Goal: Task Accomplishment & Management: Manage account settings

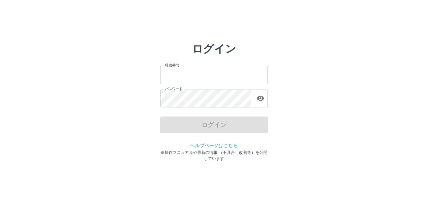
type input "*******"
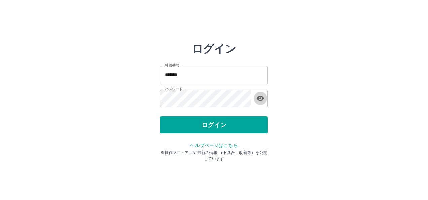
click at [261, 98] on icon "button" at bounding box center [260, 98] width 7 height 5
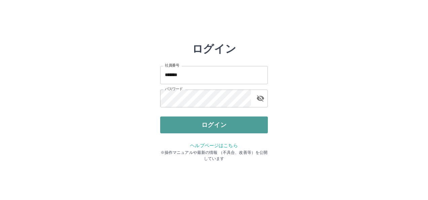
click at [231, 121] on button "ログイン" at bounding box center [214, 124] width 108 height 17
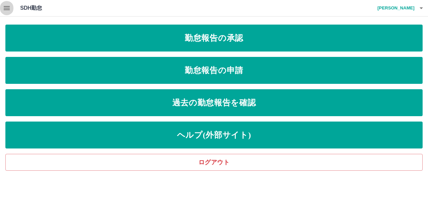
click at [7, 8] on icon "button" at bounding box center [7, 8] width 6 height 4
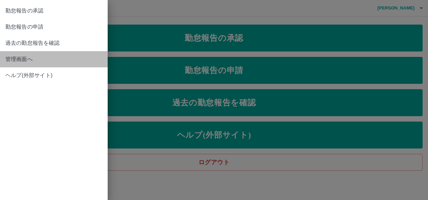
click at [24, 59] on span "管理画面へ" at bounding box center [53, 59] width 97 height 8
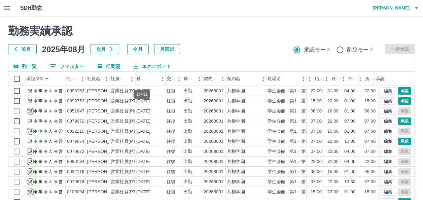
click at [139, 78] on div "勤務日" at bounding box center [141, 79] width 11 height 14
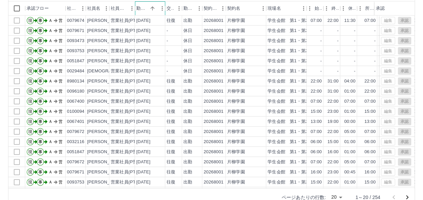
scroll to position [84, 0]
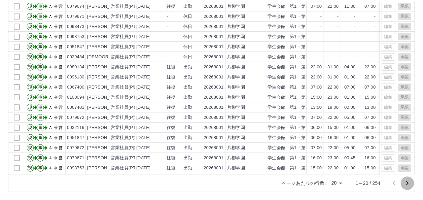
click at [405, 181] on icon "次のページへ" at bounding box center [407, 183] width 8 height 8
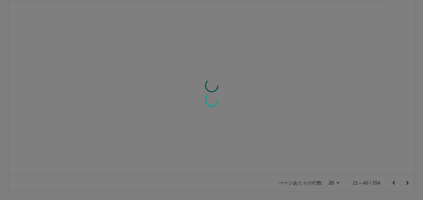
click at [405, 181] on div at bounding box center [211, 100] width 423 height 200
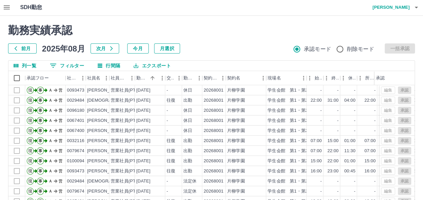
scroll to position [0, 0]
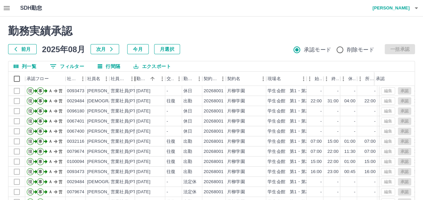
click at [138, 77] on div "社員区分" at bounding box center [135, 79] width 8 height 14
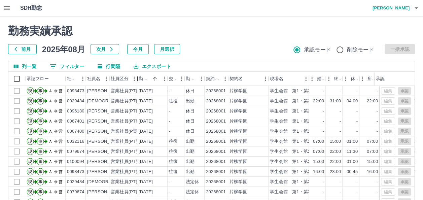
drag, startPoint x: 138, startPoint y: 77, endPoint x: 145, endPoint y: 80, distance: 8.0
click at [141, 80] on div "社員区分" at bounding box center [137, 79] width 8 height 14
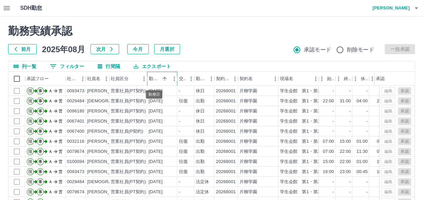
click at [154, 78] on div "勤務日" at bounding box center [153, 79] width 11 height 14
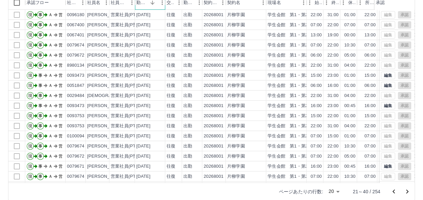
scroll to position [81, 0]
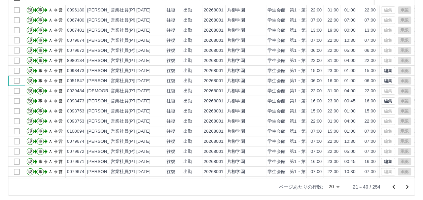
click at [18, 80] on div at bounding box center [16, 81] width 17 height 10
click at [19, 80] on div at bounding box center [16, 81] width 17 height 10
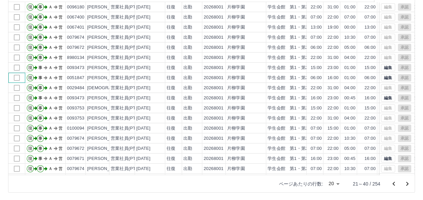
scroll to position [84, 0]
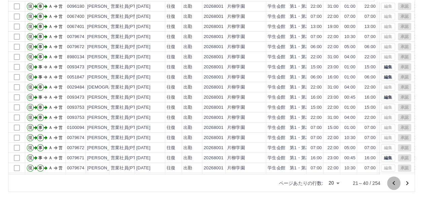
click at [393, 183] on icon "前のページへ" at bounding box center [393, 183] width 2 height 4
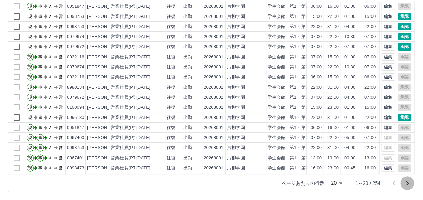
click at [406, 181] on icon "次のページへ" at bounding box center [407, 183] width 2 height 4
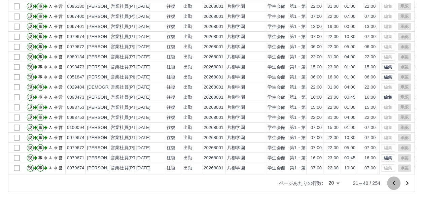
click at [396, 182] on icon "前のページへ" at bounding box center [393, 183] width 8 height 8
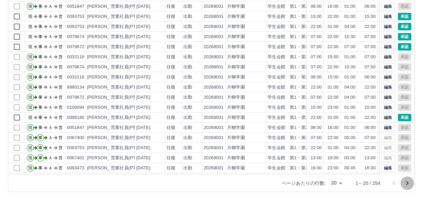
click at [407, 182] on icon "次のページへ" at bounding box center [407, 183] width 2 height 4
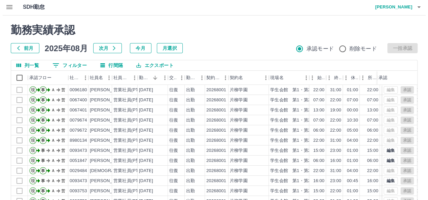
scroll to position [0, 0]
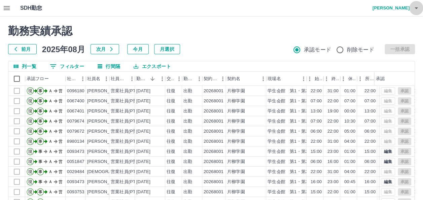
click at [416, 7] on icon "button" at bounding box center [415, 8] width 3 height 2
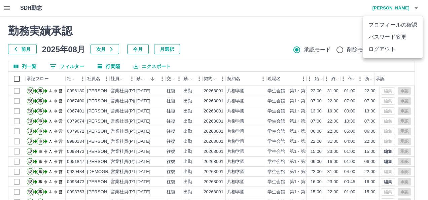
click at [334, 32] on div at bounding box center [214, 100] width 428 height 200
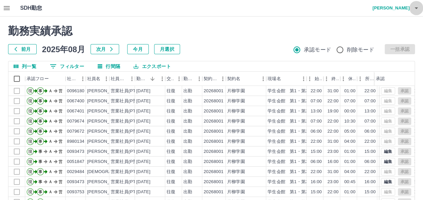
click at [417, 8] on icon "button" at bounding box center [415, 8] width 3 height 2
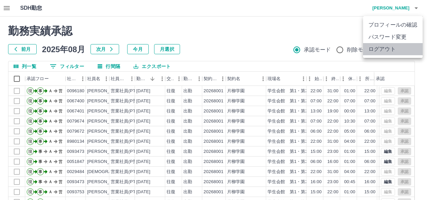
click at [397, 51] on li "ログアウト" at bounding box center [393, 49] width 60 height 12
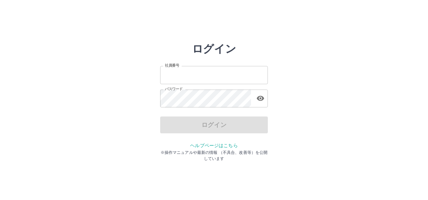
type input "*******"
drag, startPoint x: 384, startPoint y: 0, endPoint x: 256, endPoint y: 14, distance: 128.9
click at [256, 14] on html "ログイン 社員番号 ******* 社員番号 パスワード パスワード ログイン ヘルプページはこちら ※操作マニュアルや最新の情報 （不具合、改善等）を公開し…" at bounding box center [214, 75] width 428 height 150
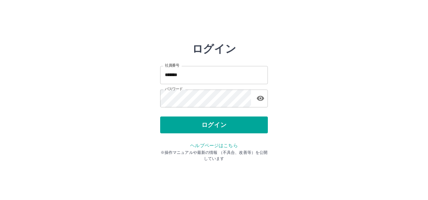
click at [256, 14] on html "ログイン 社員番号 ******* 社員番号 パスワード パスワード ログイン ヘルプページはこちら ※操作マニュアルや最新の情報 （不具合、改善等）を公開し…" at bounding box center [214, 75] width 428 height 150
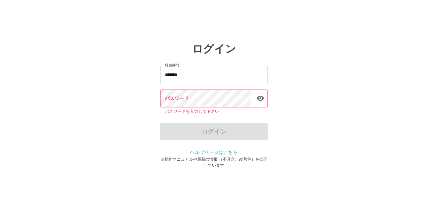
click at [106, 121] on div "ログイン 社員番号 ******* 社員番号 パスワード パスワード パスワードを入力して下さい ログイン ヘルプページはこちら ※操作マニュアルや最新の情報…" at bounding box center [213, 96] width 403 height 108
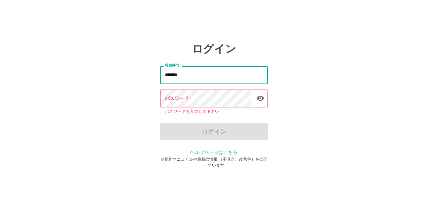
click at [189, 74] on input "*******" at bounding box center [214, 75] width 108 height 18
type input "*"
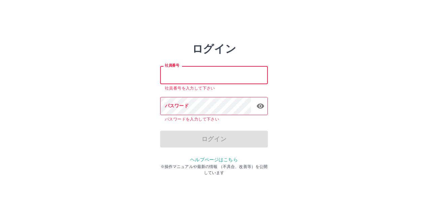
drag, startPoint x: 189, startPoint y: 74, endPoint x: 136, endPoint y: 94, distance: 56.4
click at [136, 94] on div "ログイン 社員番号 社員番号 社員番号を入力して下さい パスワード パスワード パスワードを入力して下さい ログイン ヘルプページはこちら ※操作マニュアルや…" at bounding box center [213, 96] width 403 height 108
